Goal: Information Seeking & Learning: Learn about a topic

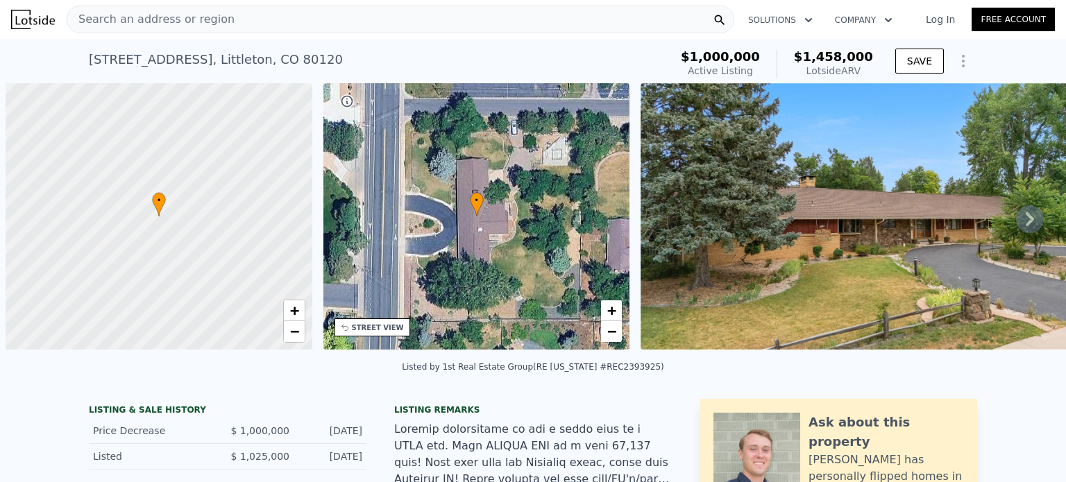
scroll to position [0, 6]
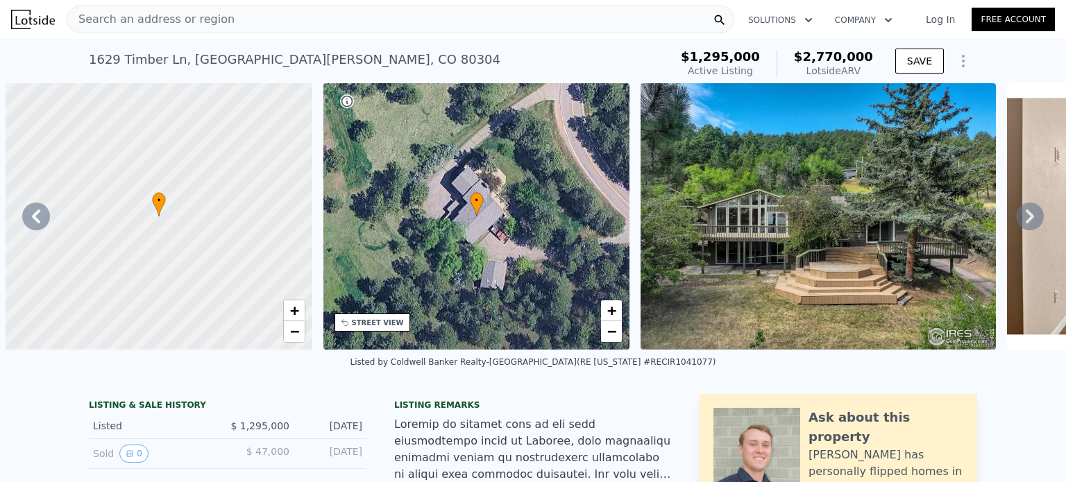
scroll to position [0, 15297]
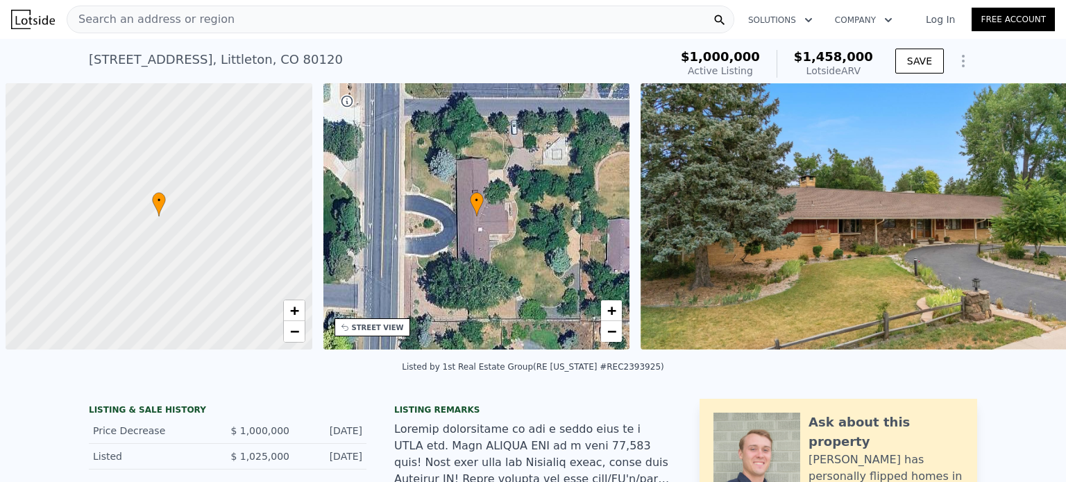
scroll to position [0, 6]
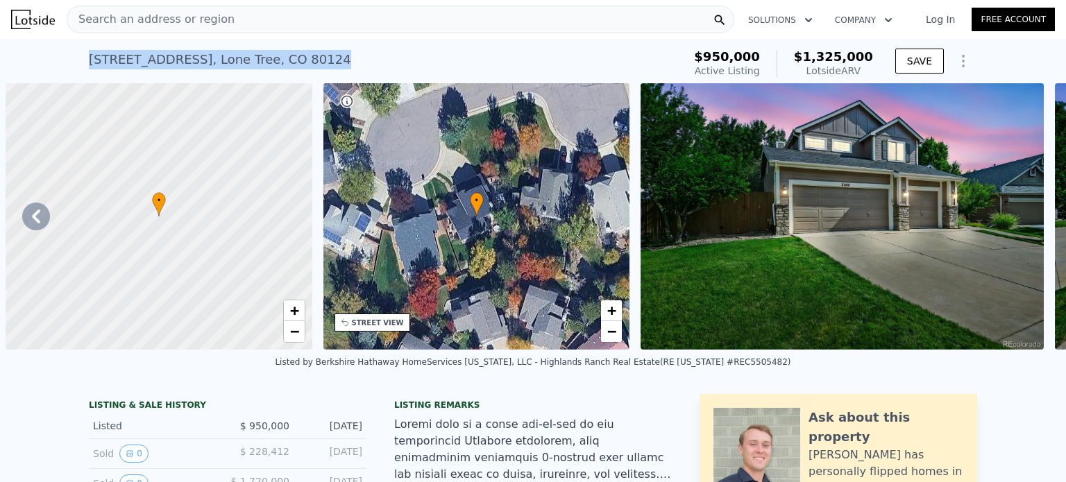
scroll to position [0, 1321]
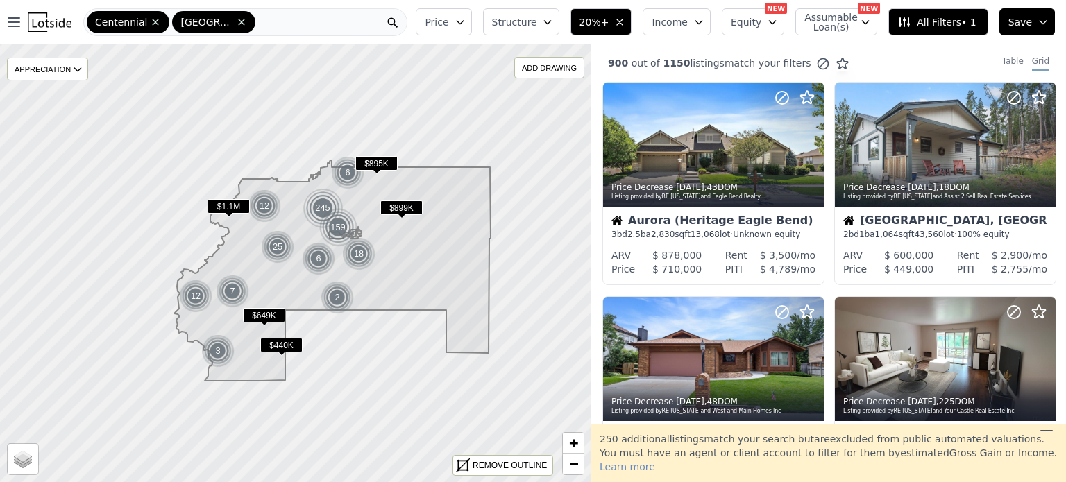
scroll to position [557, 0]
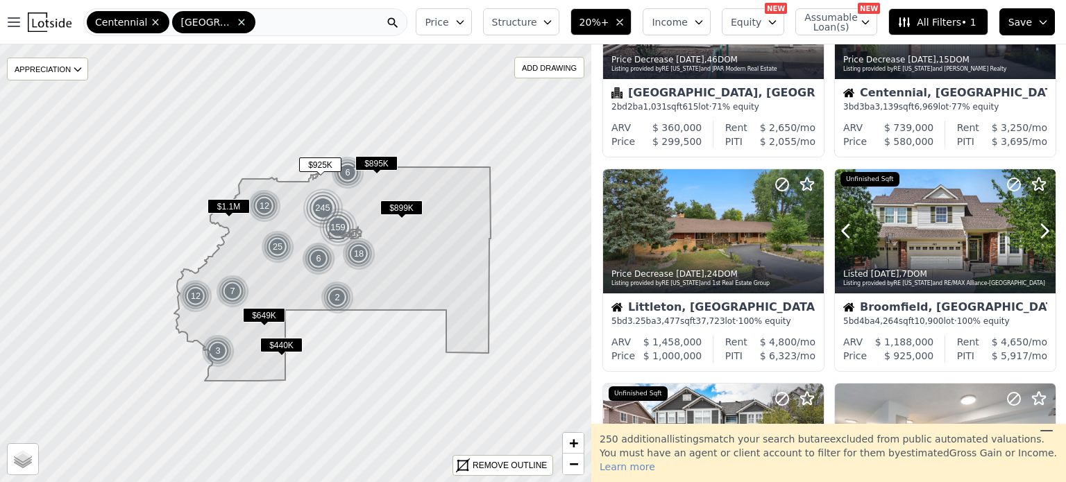
click at [933, 240] on div at bounding box center [945, 231] width 221 height 124
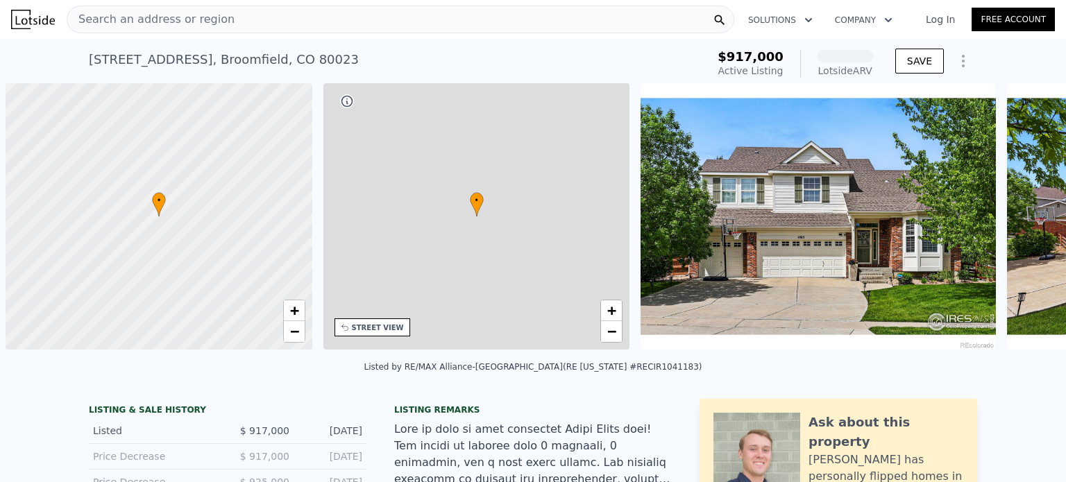
scroll to position [0, 6]
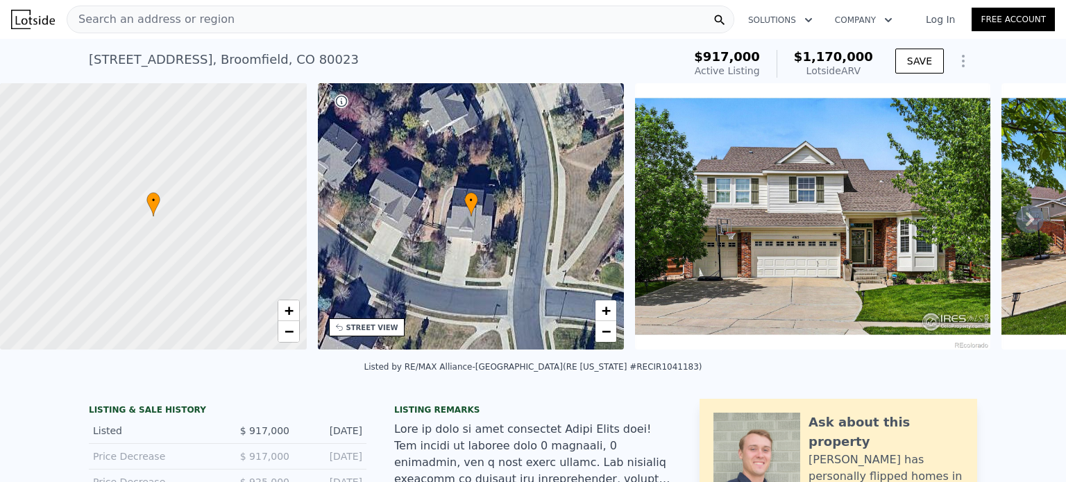
click at [208, 17] on span "Search an address or region" at bounding box center [150, 19] width 167 height 17
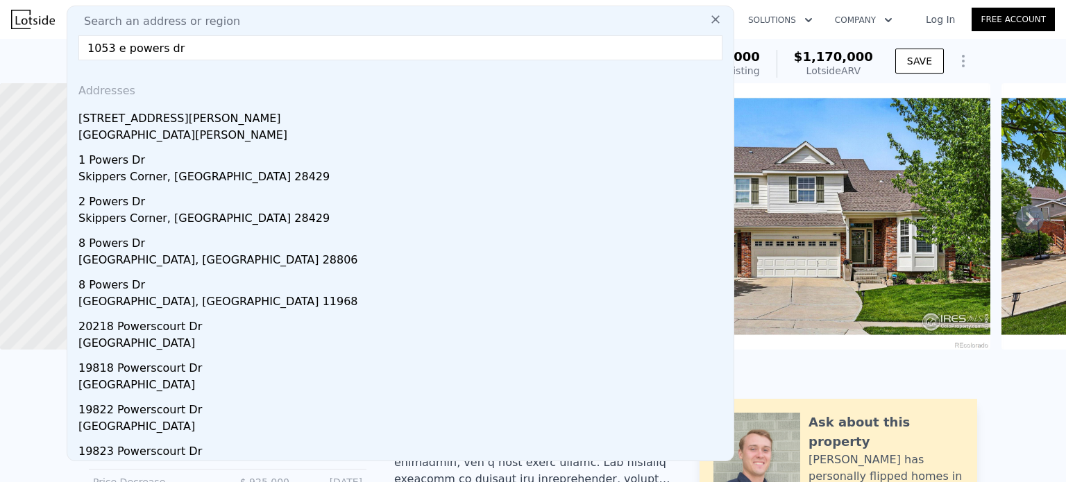
click at [100, 44] on input "1053 e powers dr" at bounding box center [400, 47] width 644 height 25
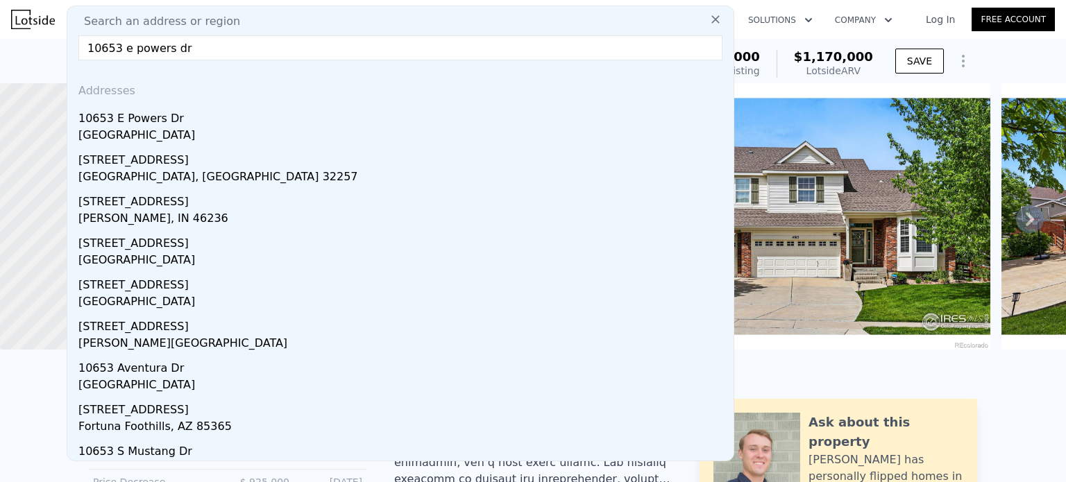
type input "10653 e powers dr"
click at [161, 126] on div "10653 E Powers Dr" at bounding box center [403, 116] width 650 height 22
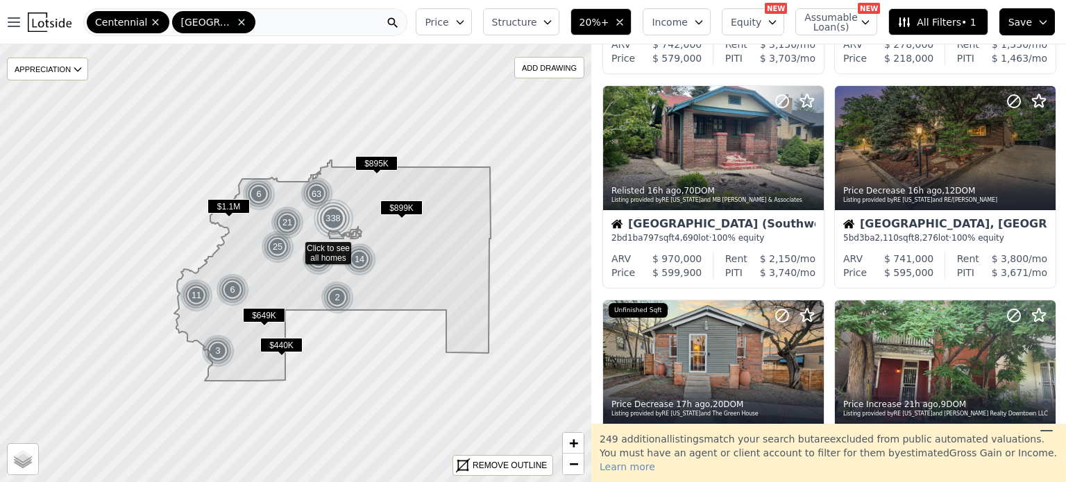
scroll to position [648, 0]
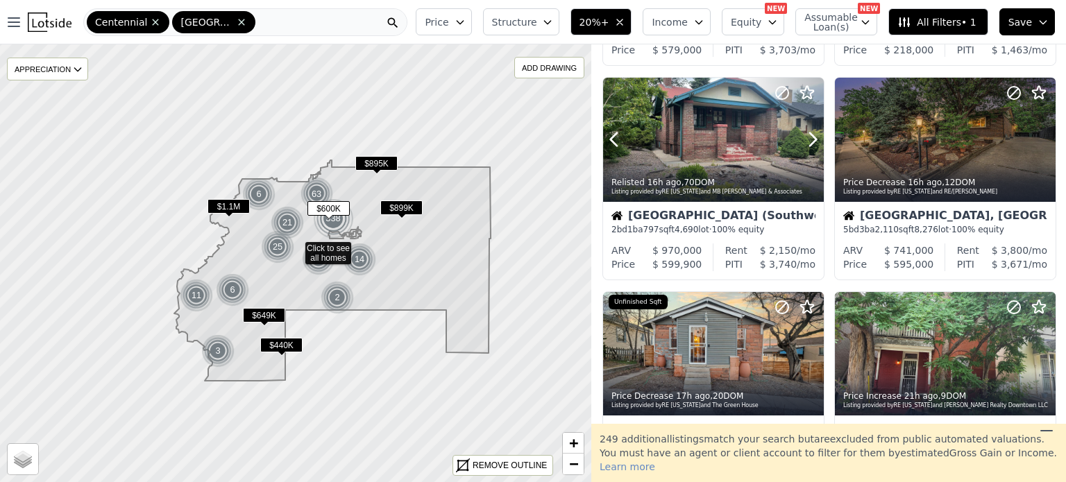
click at [729, 155] on div at bounding box center [713, 140] width 221 height 124
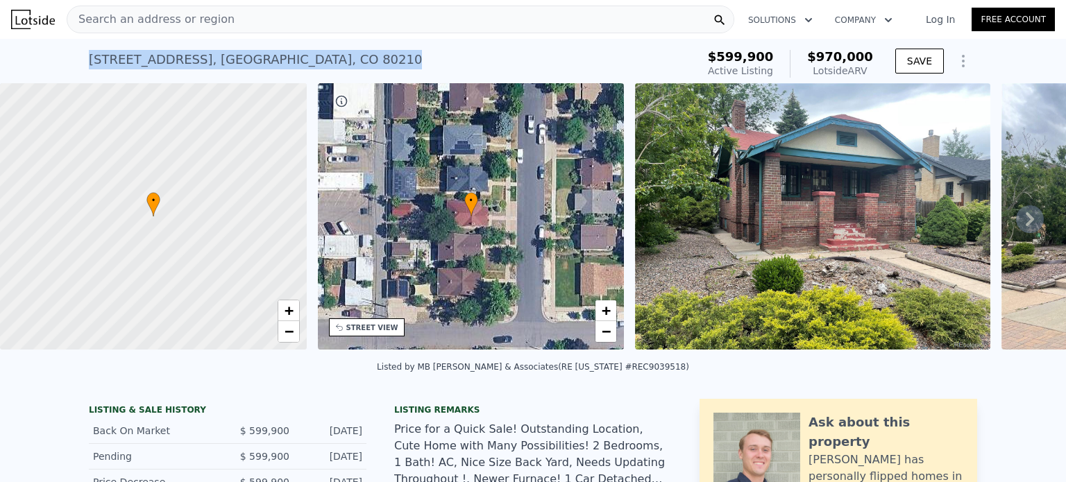
drag, startPoint x: 289, startPoint y: 56, endPoint x: 58, endPoint y: 62, distance: 230.6
click at [58, 62] on div "[STREET_ADDRESS] Active at $599,900 (~ARV $970k ) $599,900 Active Listing $970,…" at bounding box center [533, 61] width 1066 height 44
copy div "[STREET_ADDRESS]"
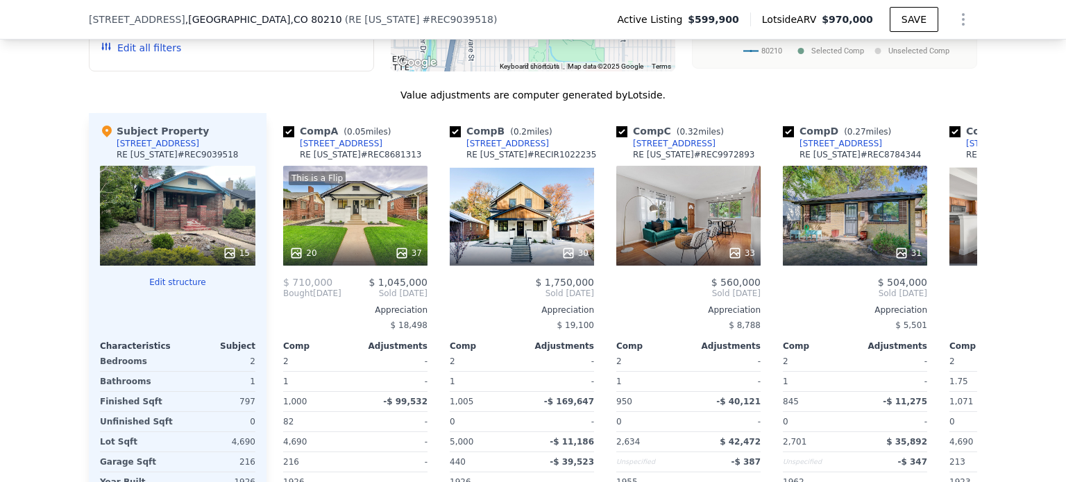
scroll to position [1599, 0]
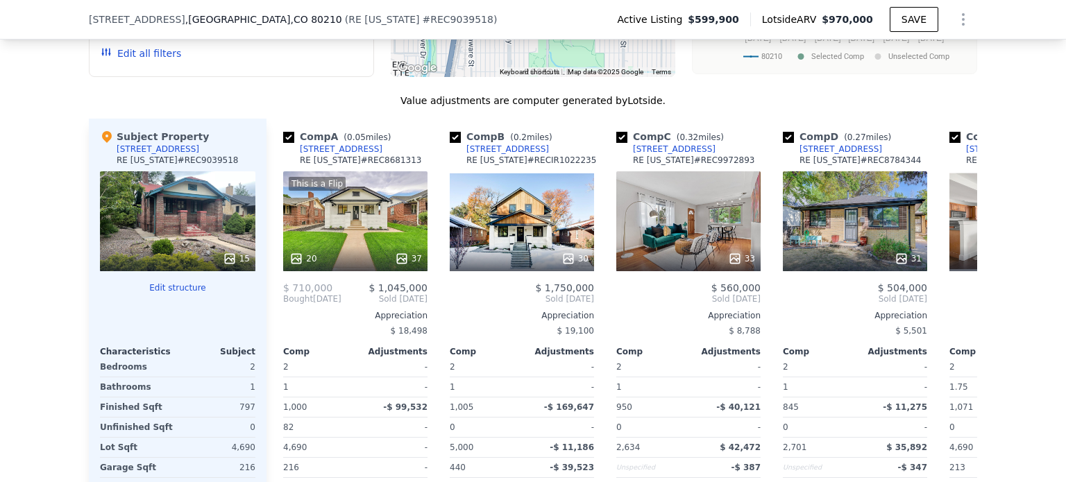
click at [385, 210] on div "This is a Flip 20 37" at bounding box center [355, 221] width 144 height 100
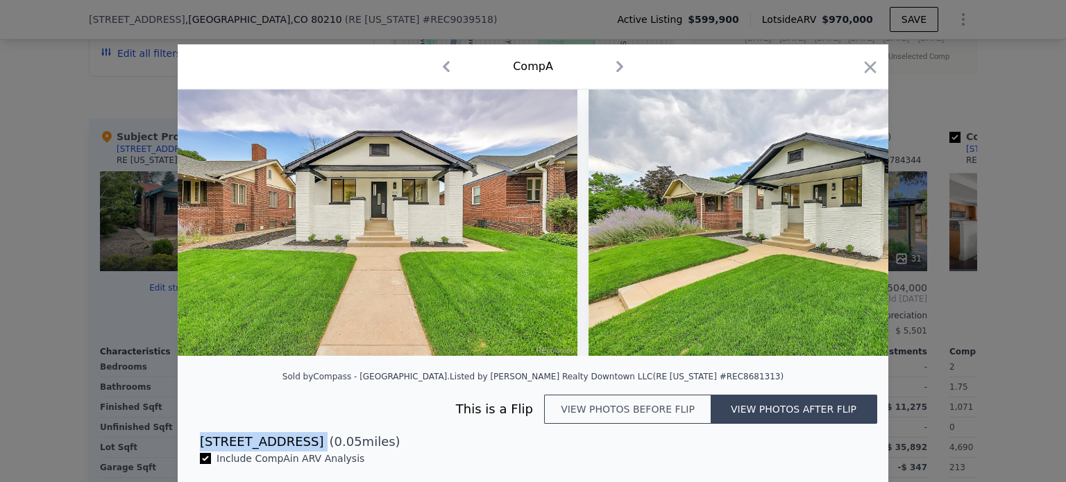
drag, startPoint x: 290, startPoint y: 455, endPoint x: 189, endPoint y: 460, distance: 101.5
click at [189, 452] on div "[STREET_ADDRESS] ( 0.05 miles)" at bounding box center [533, 441] width 689 height 19
copy div "[STREET_ADDRESS]"
click at [868, 75] on icon "button" at bounding box center [870, 67] width 19 height 19
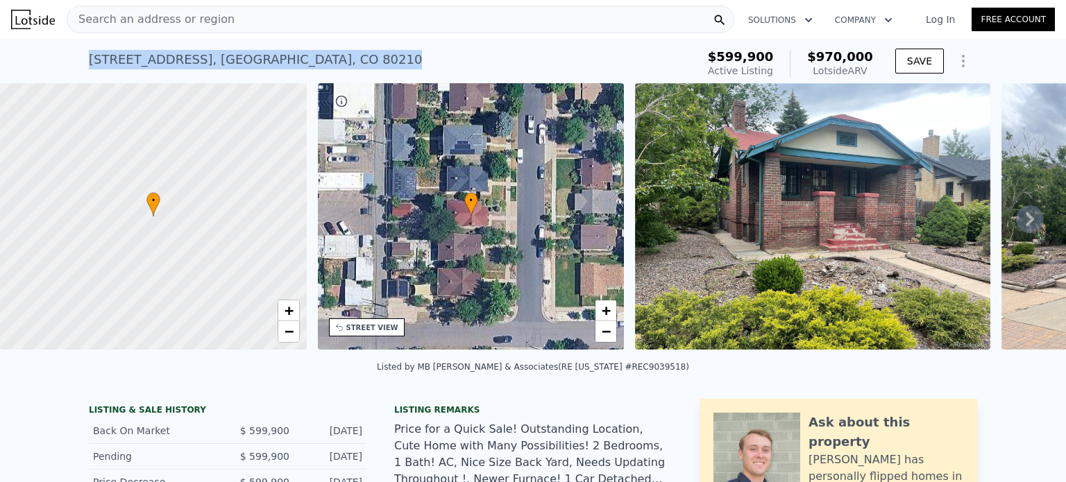
drag, startPoint x: 284, startPoint y: 62, endPoint x: 81, endPoint y: 51, distance: 203.7
click at [81, 51] on div "[STREET_ADDRESS] Active at $599,900 (~ARV $970k ) $599,900 Active Listing $970,…" at bounding box center [533, 61] width 1066 height 44
copy div "[STREET_ADDRESS]"
